Goal: Information Seeking & Learning: Learn about a topic

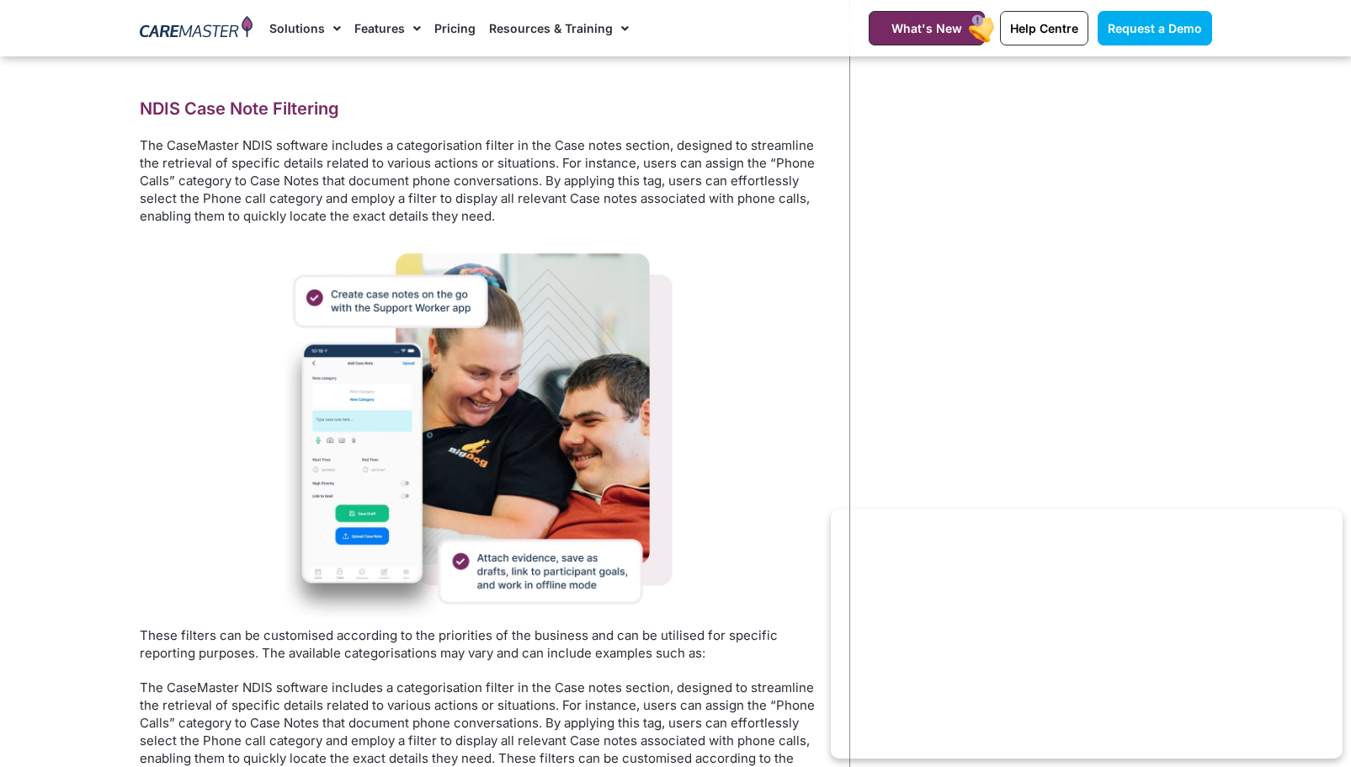
scroll to position [2861, 0]
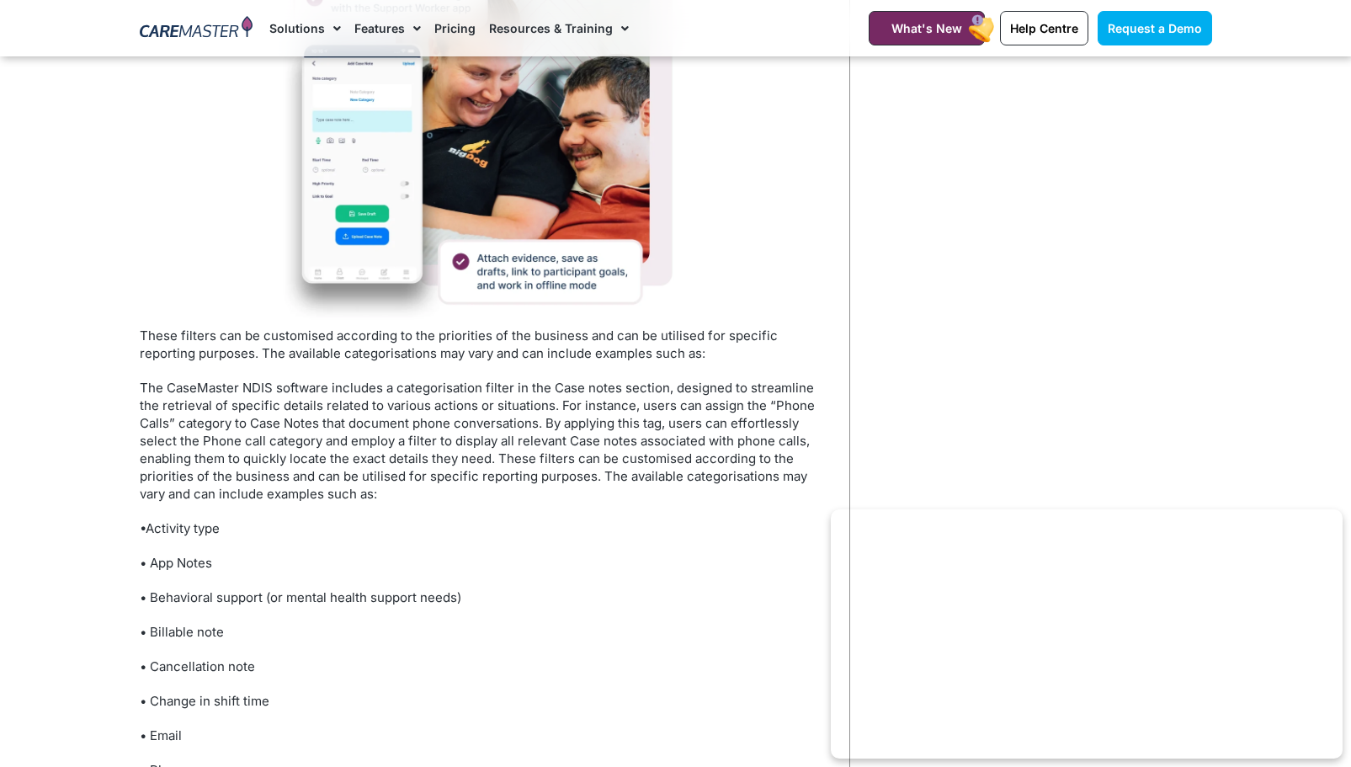
click at [439, 23] on link "Pricing" at bounding box center [454, 28] width 41 height 56
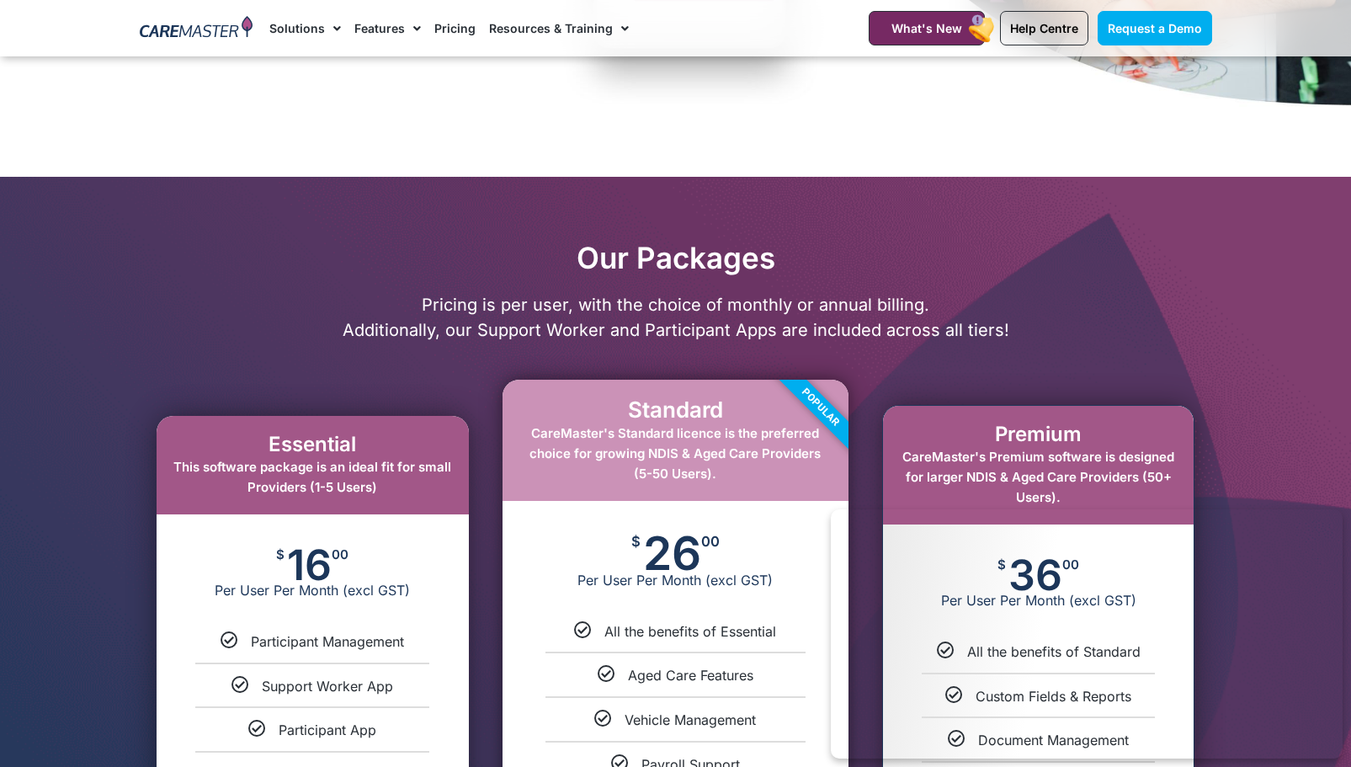
scroll to position [842, 0]
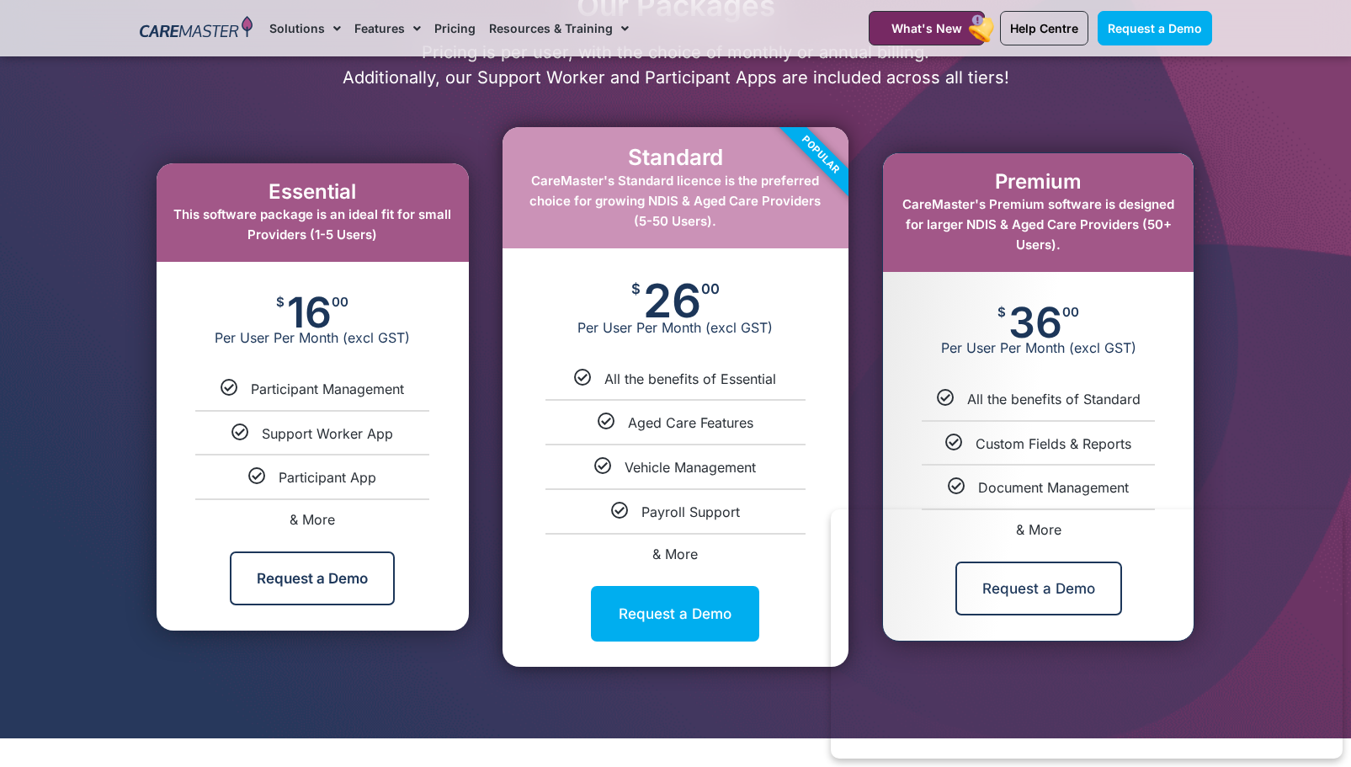
click at [304, 507] on li "& More" at bounding box center [313, 512] width 312 height 28
select select "***"
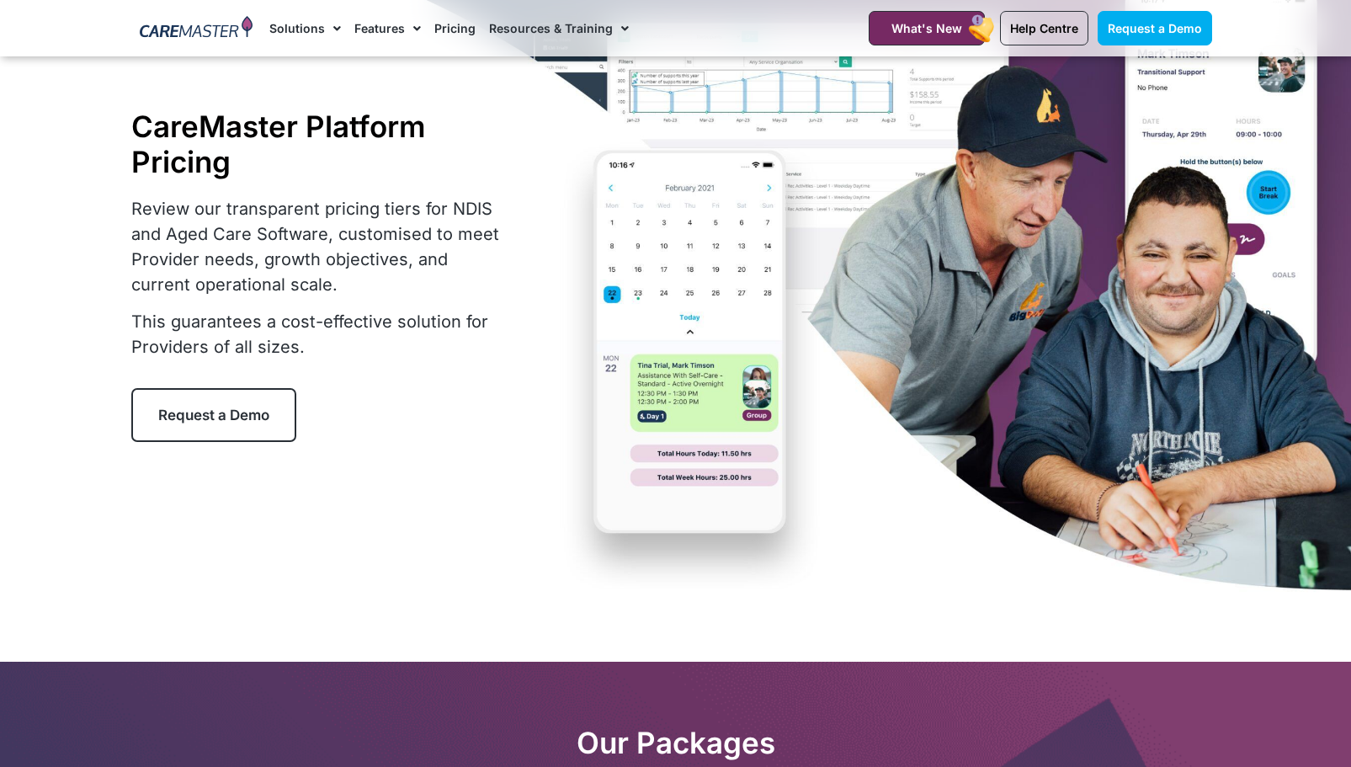
scroll to position [0, 0]
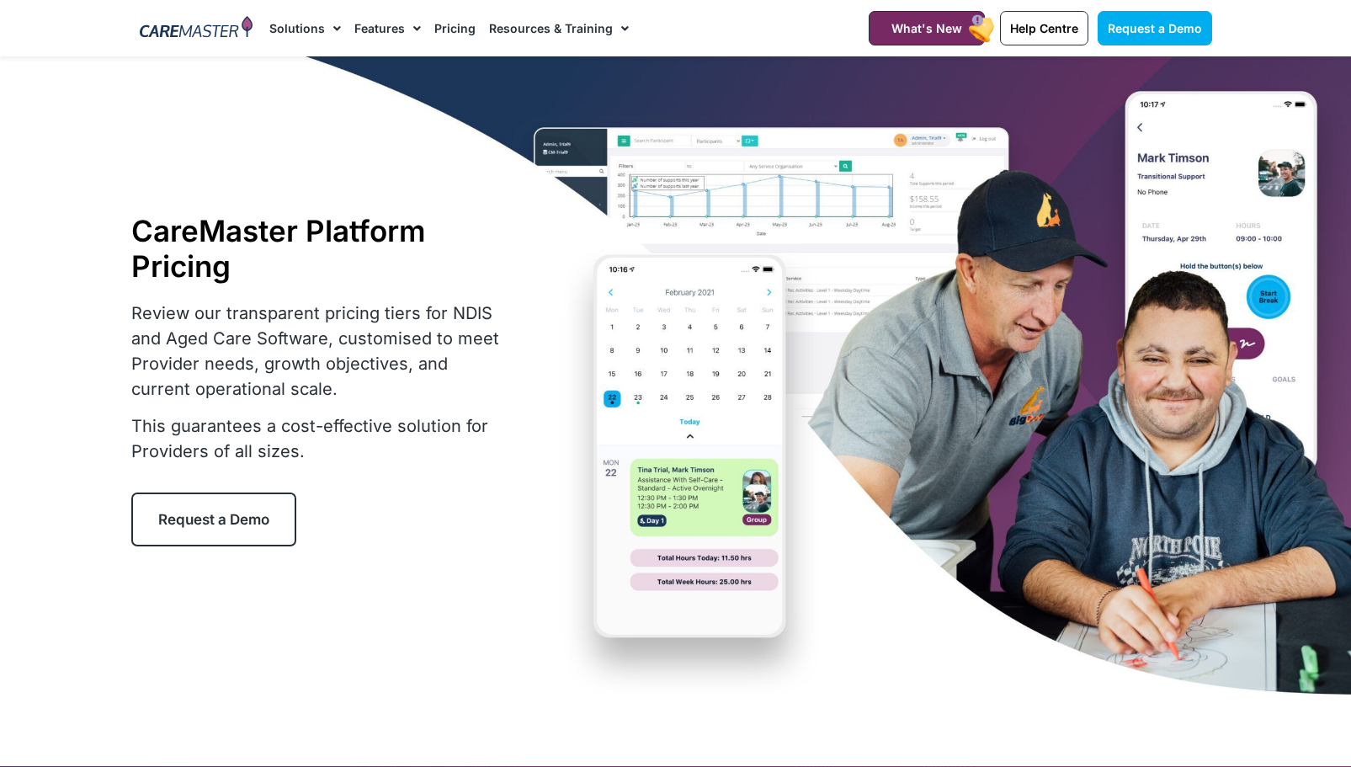
click at [454, 24] on link "Pricing" at bounding box center [454, 28] width 41 height 56
